Goal: Task Accomplishment & Management: Use online tool/utility

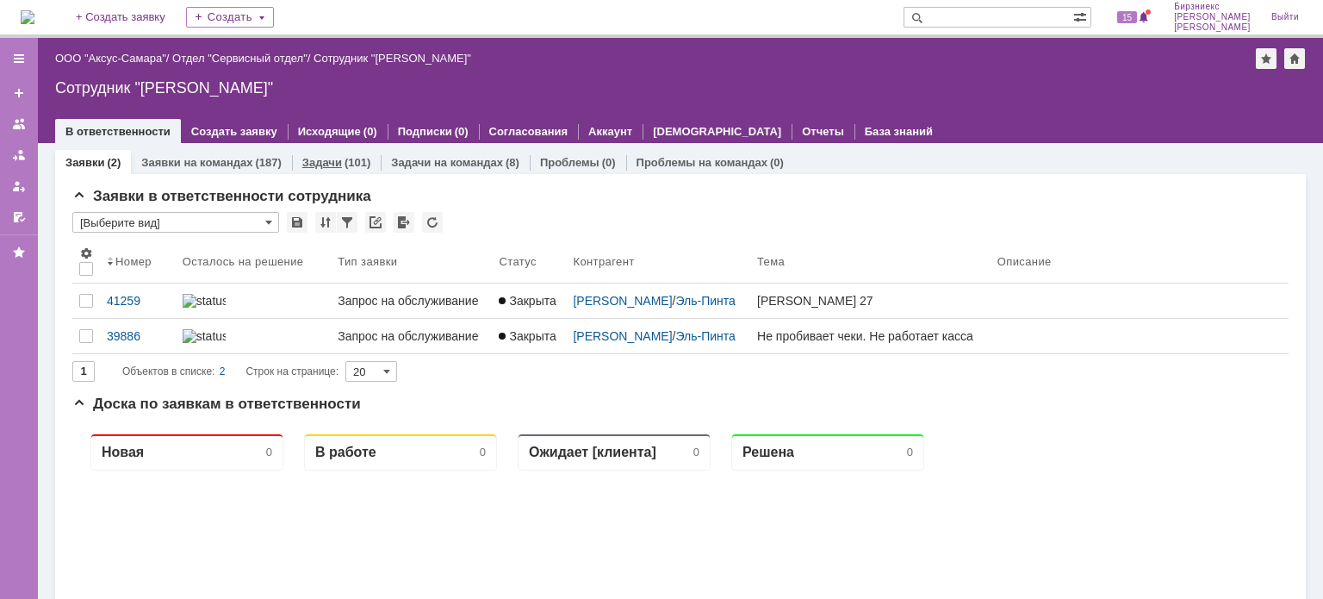
click at [338, 163] on div "Задачи (101)" at bounding box center [336, 162] width 68 height 11
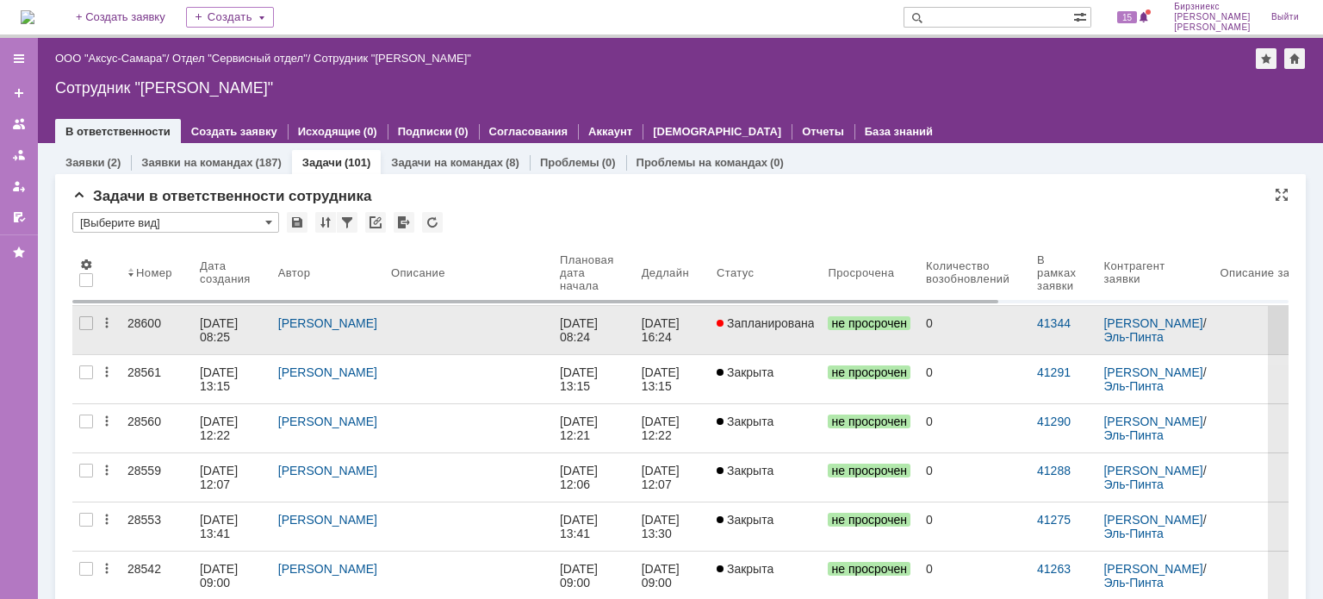
click at [642, 333] on div "[DATE] 16:24" at bounding box center [662, 330] width 41 height 28
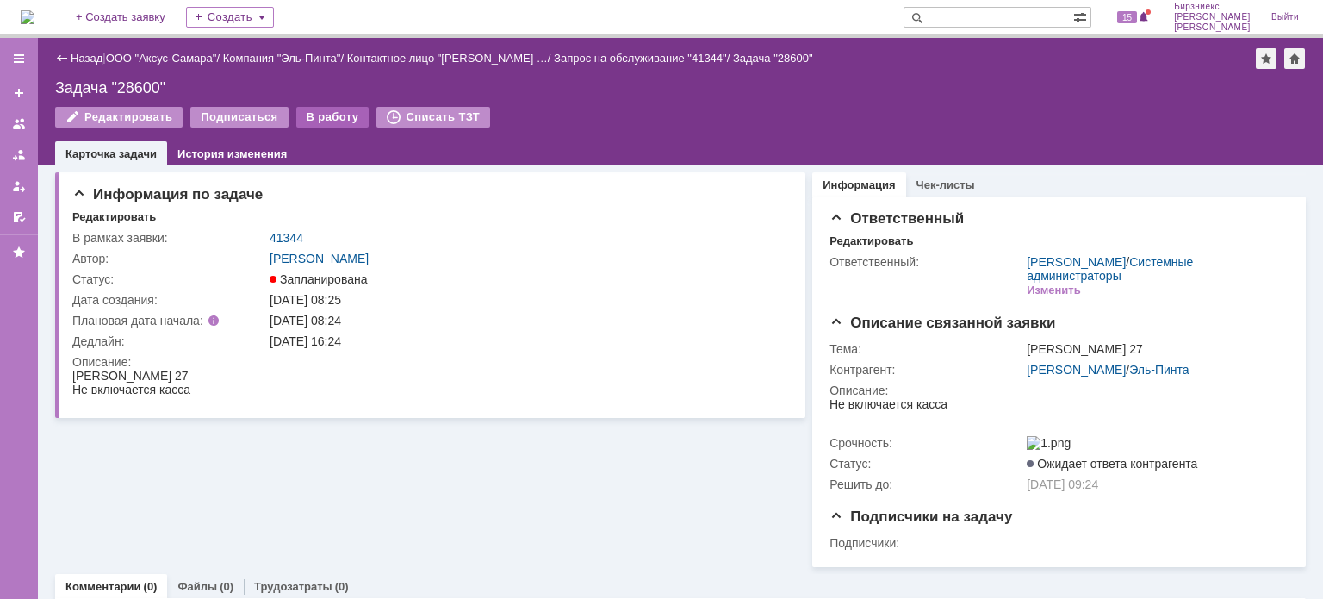
click at [333, 121] on div "В работу" at bounding box center [332, 117] width 73 height 21
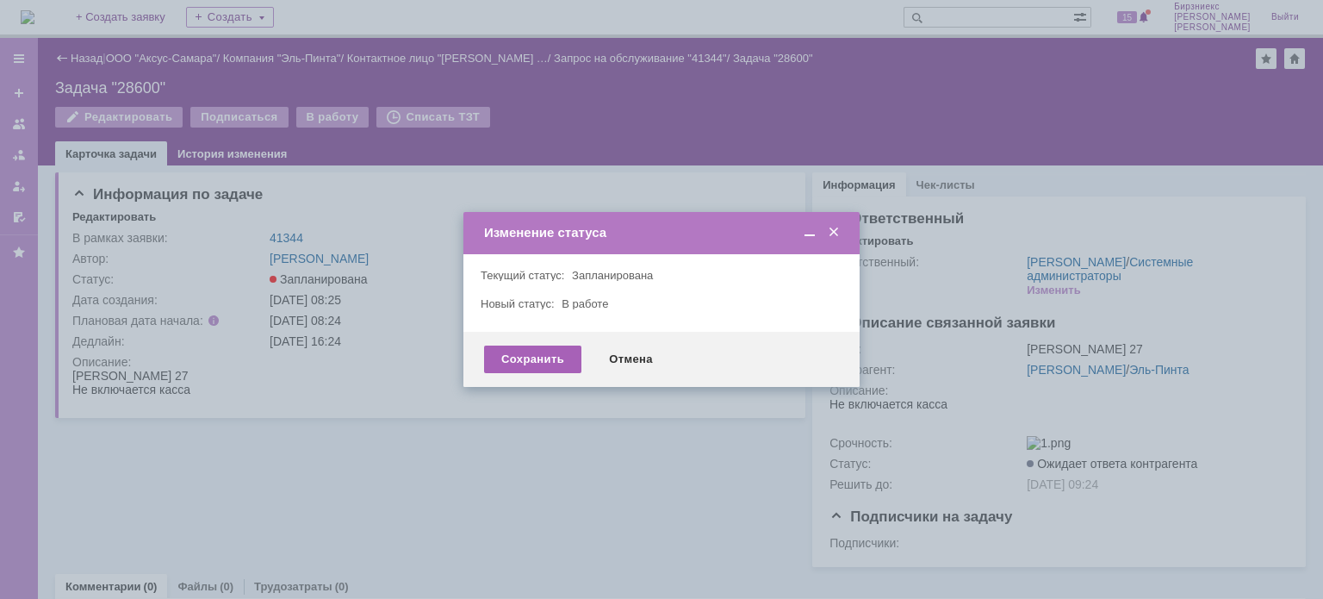
click at [538, 361] on div "Сохранить" at bounding box center [532, 359] width 97 height 28
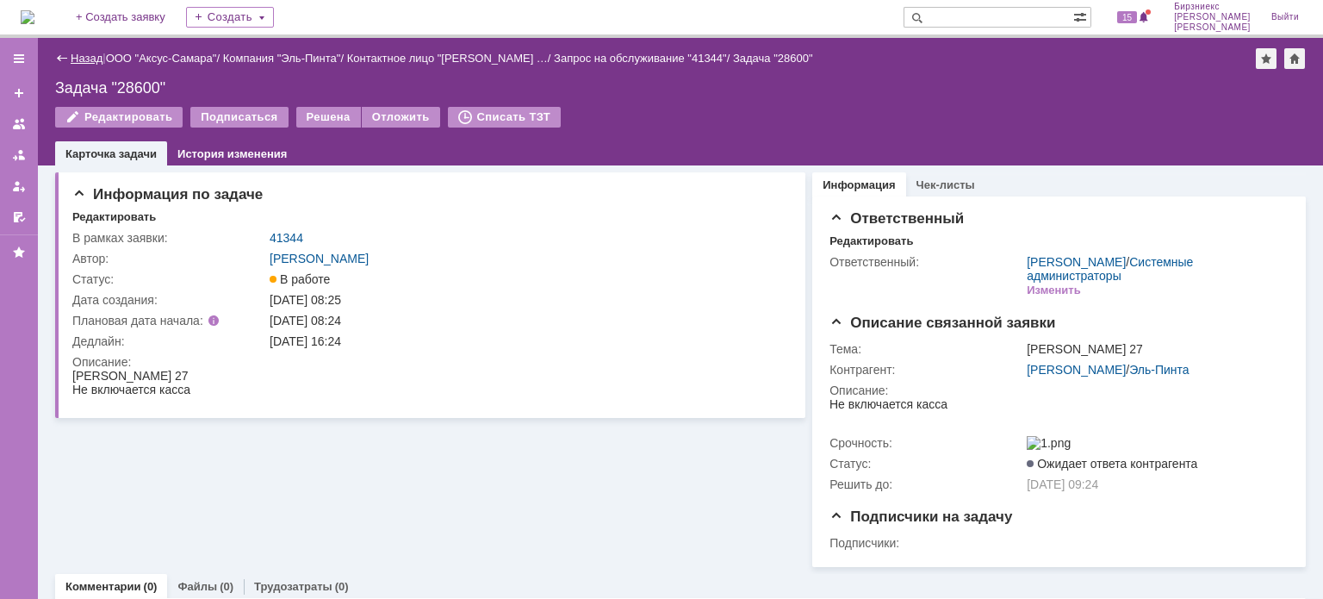
click at [94, 55] on link "Назад" at bounding box center [87, 58] width 32 height 13
